Goal: Task Accomplishment & Management: Complete application form

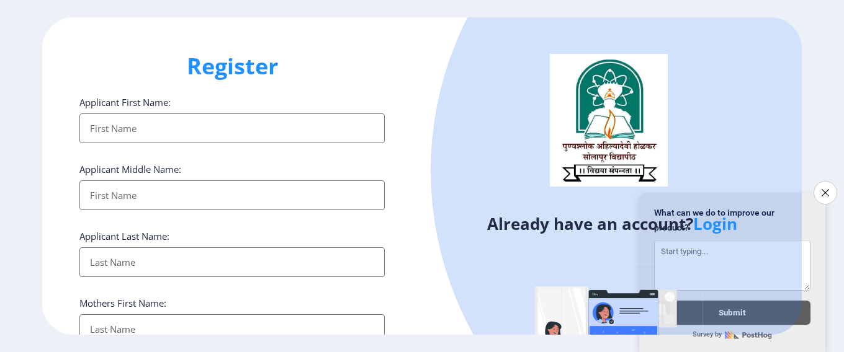
select select
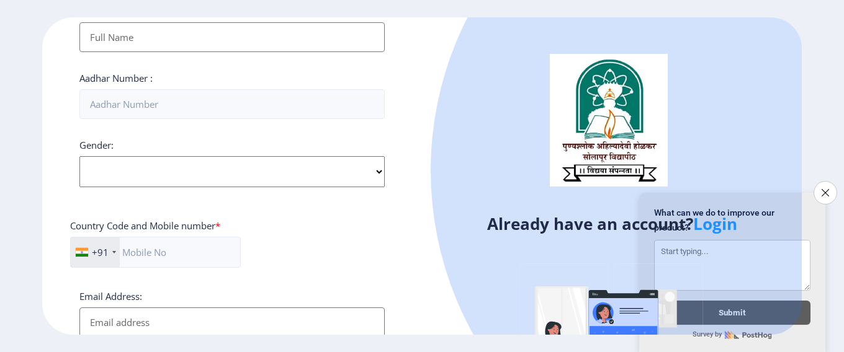
scroll to position [372, 0]
click at [827, 189] on icon "Close survey" at bounding box center [825, 193] width 8 height 8
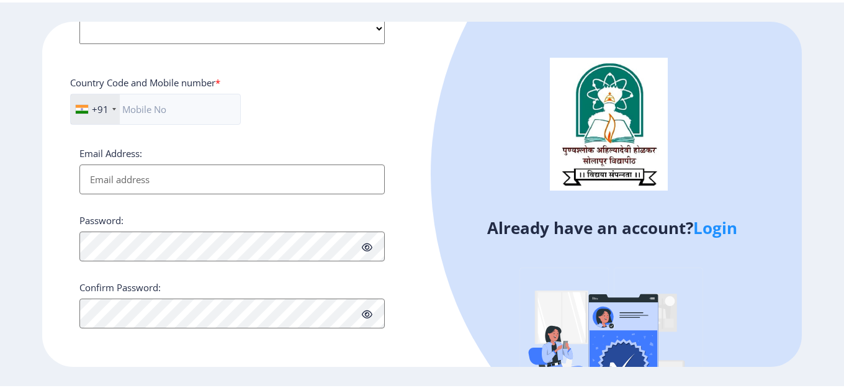
scroll to position [514, 0]
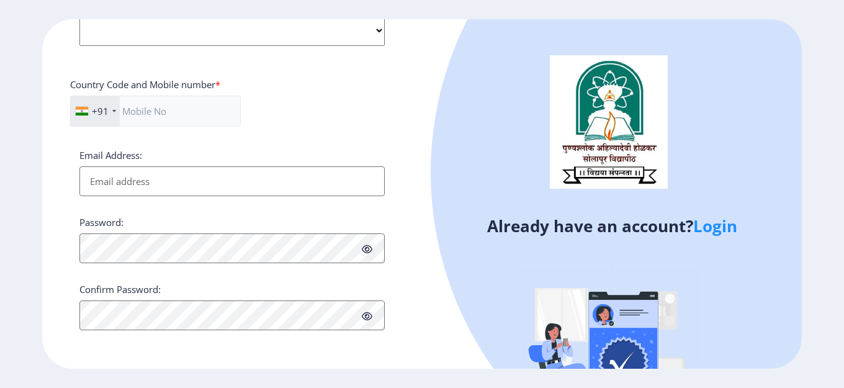
click at [717, 228] on link "Login" at bounding box center [715, 226] width 44 height 22
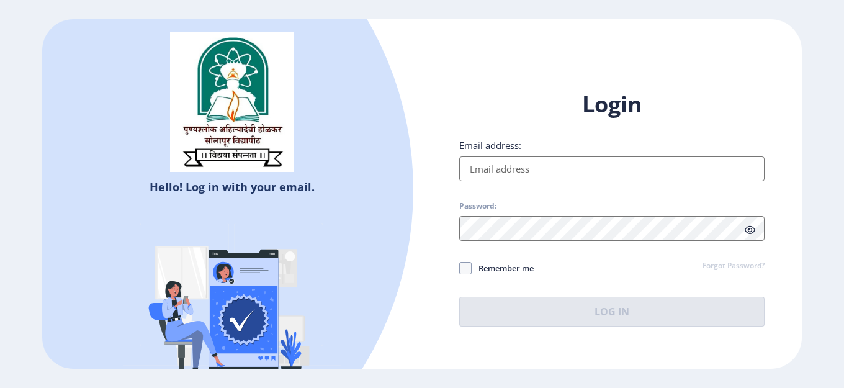
click at [236, 302] on img at bounding box center [231, 307] width 217 height 217
drag, startPoint x: 200, startPoint y: 183, endPoint x: 239, endPoint y: 183, distance: 39.1
click at [201, 183] on div at bounding box center [75, 189] width 675 height 675
select select
